Goal: Find specific page/section: Find specific page/section

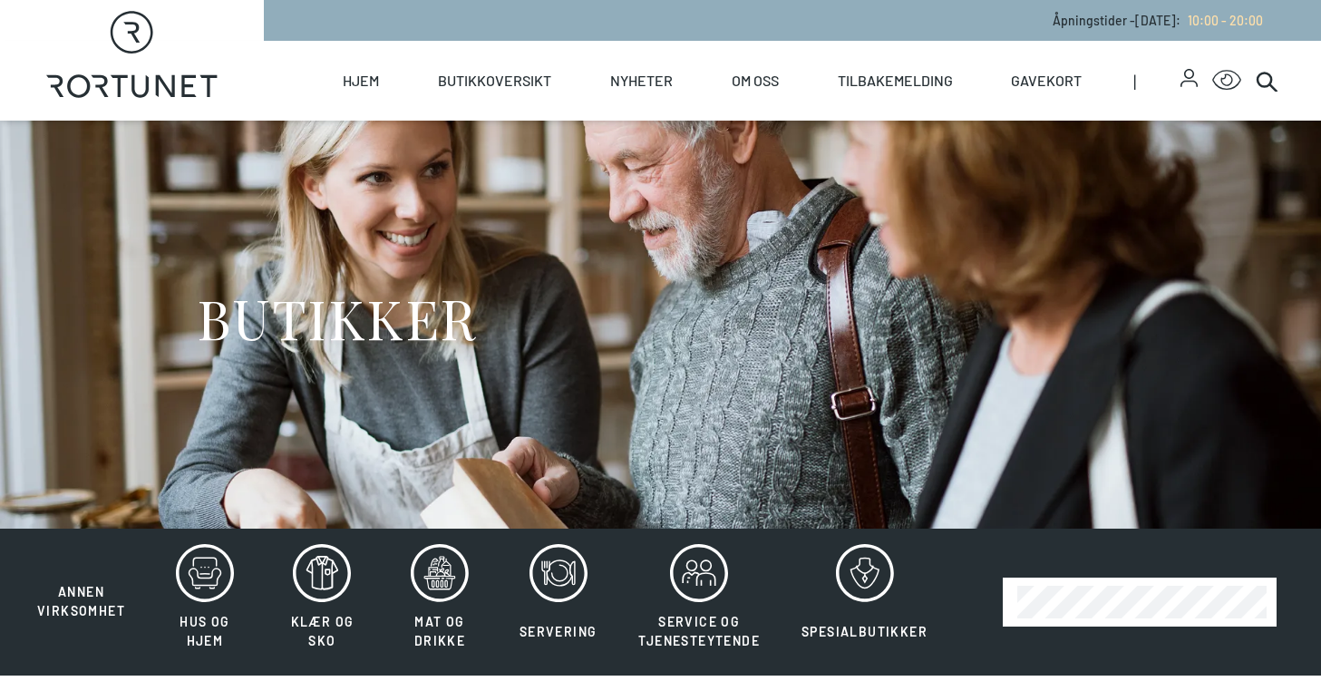
click at [0, 0] on link "Butikker" at bounding box center [0, 0] width 0 height 0
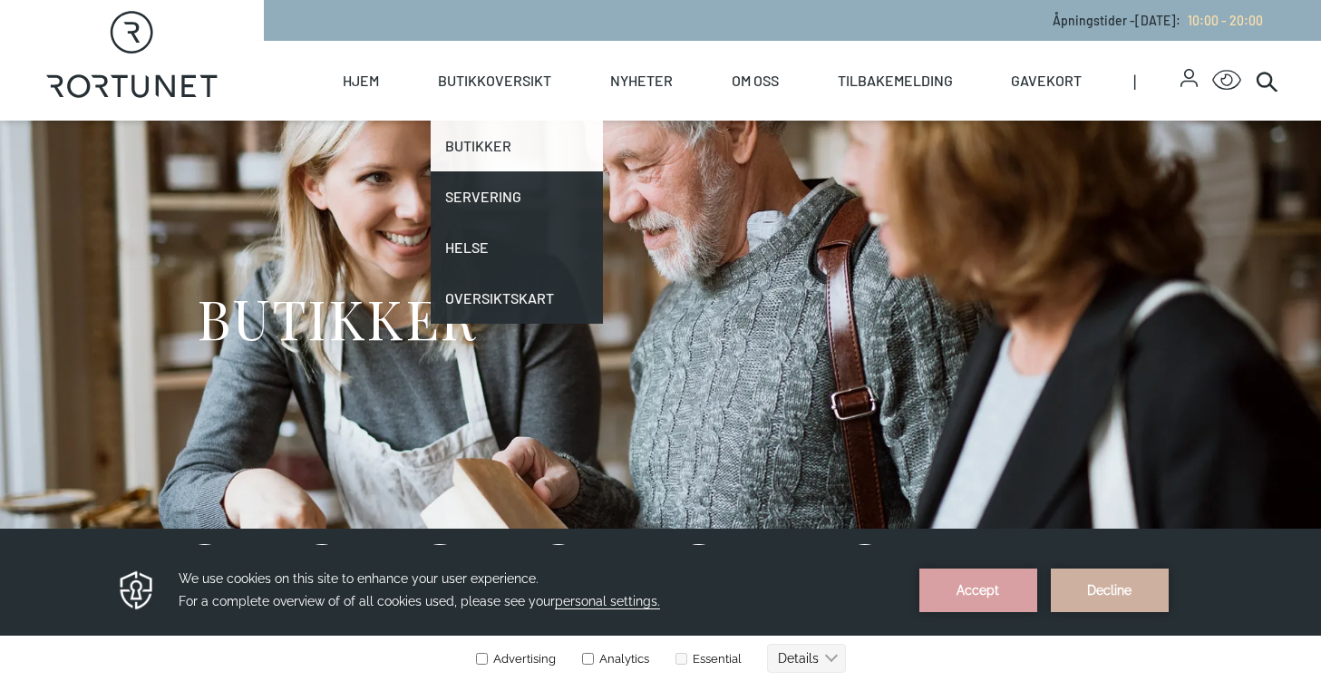
click at [486, 145] on link "Butikker" at bounding box center [517, 146] width 172 height 51
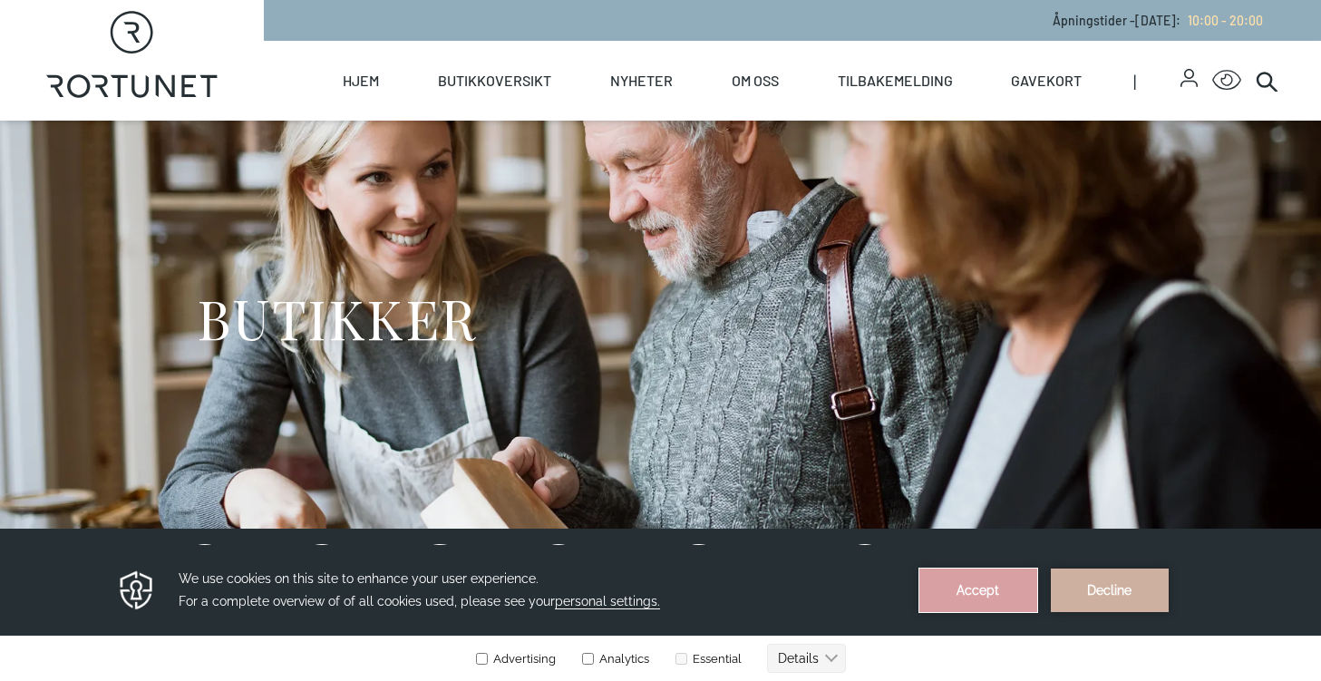
click at [972, 597] on button "Accept" at bounding box center [978, 590] width 118 height 44
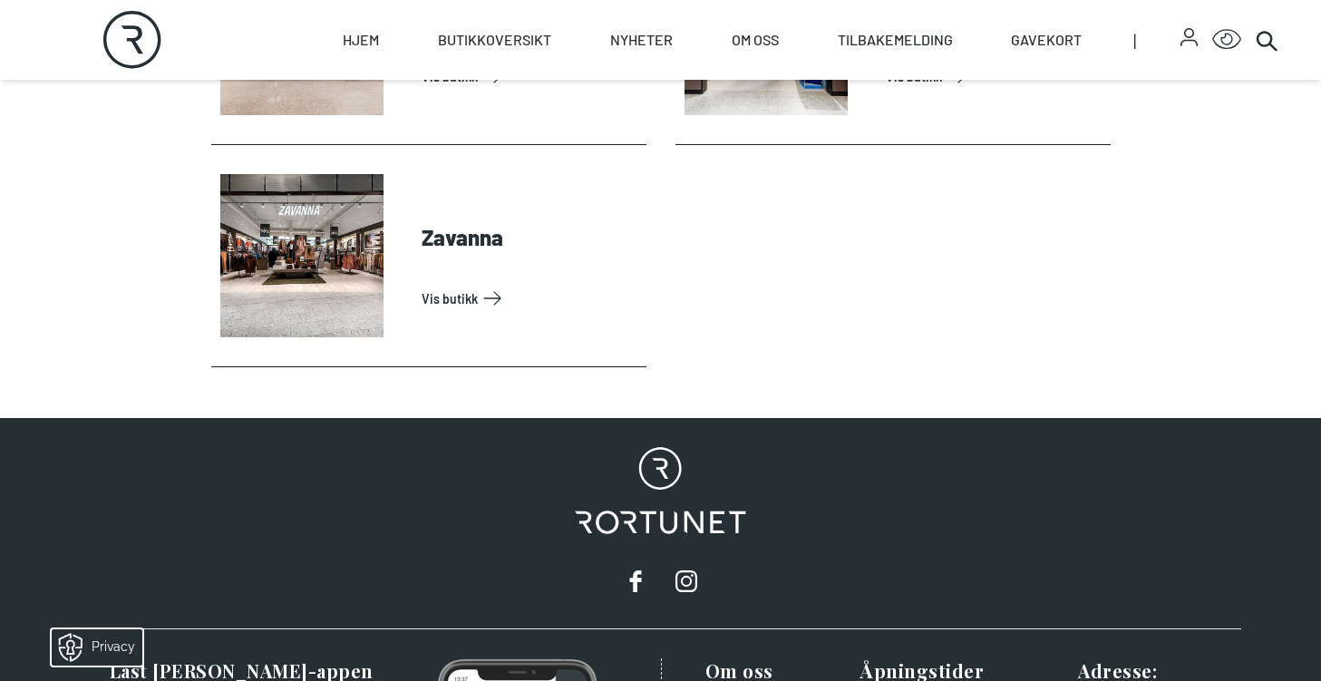
scroll to position [6039, 0]
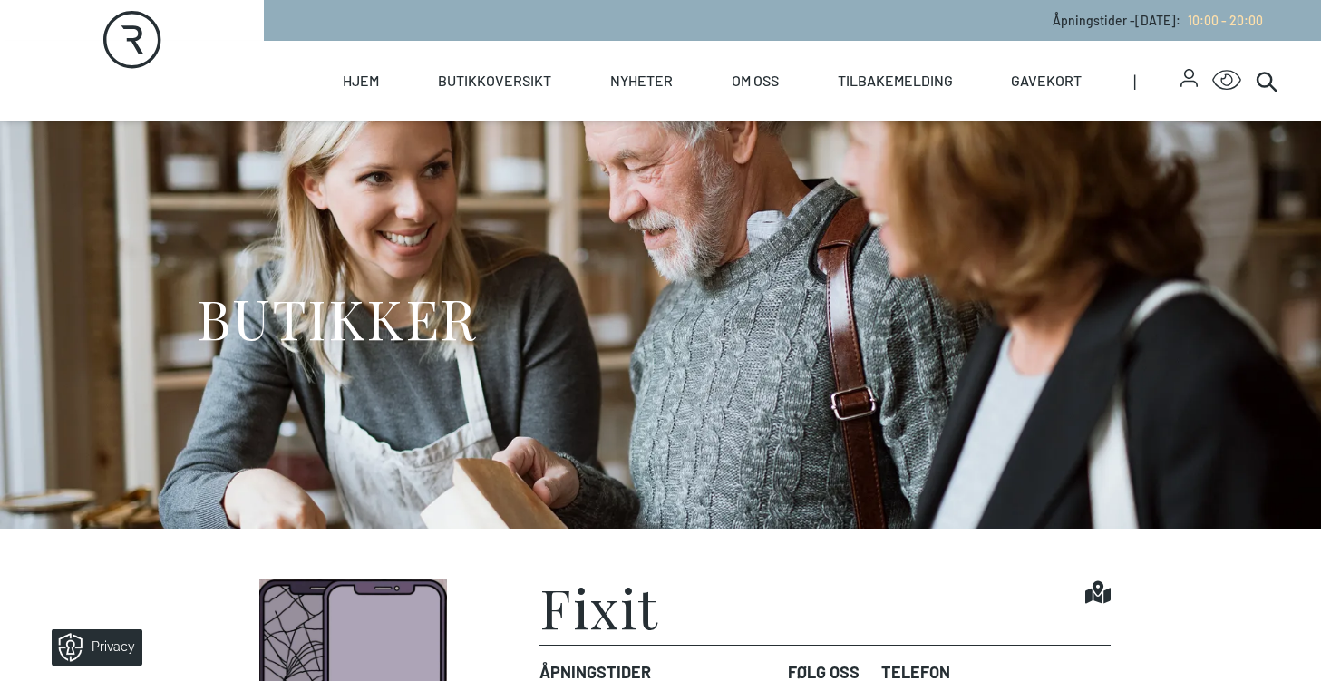
scroll to position [295, 0]
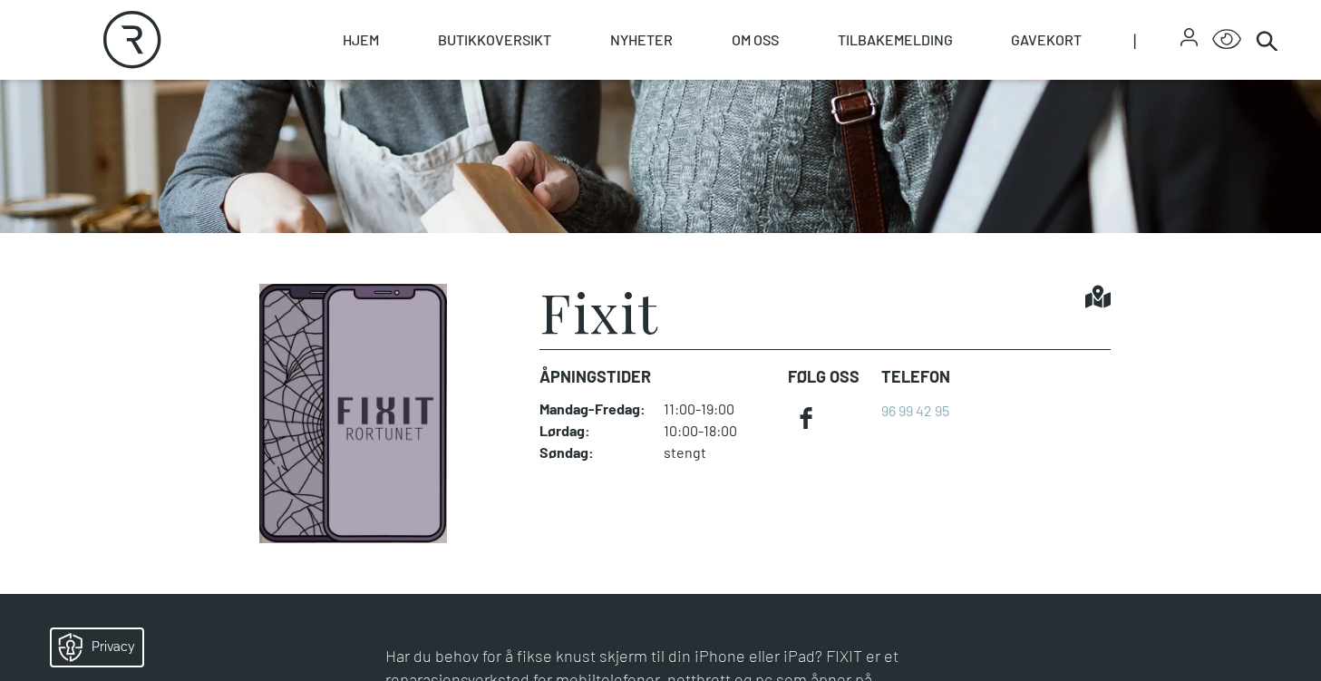
click at [619, 324] on h1 "Fixit" at bounding box center [599, 311] width 120 height 54
